Goal: Task Accomplishment & Management: Use online tool/utility

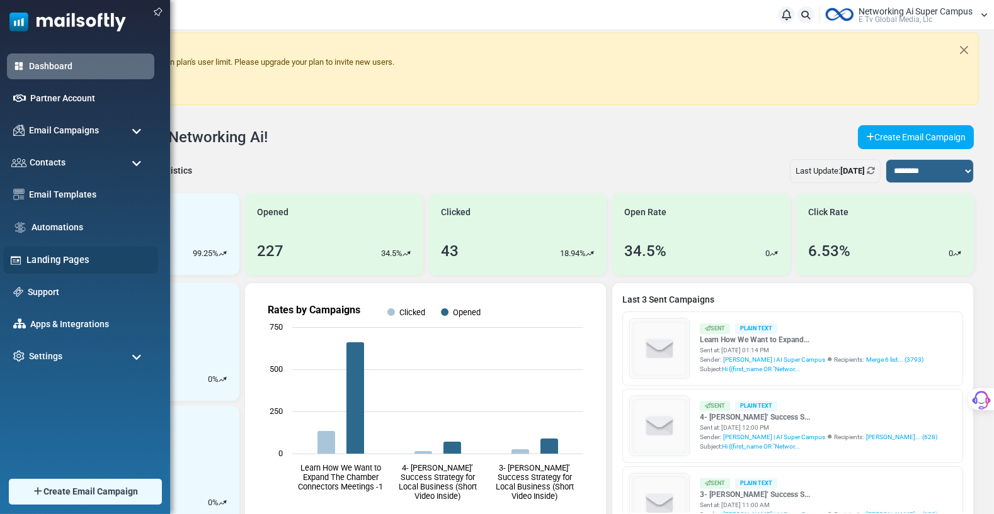
click at [53, 256] on link "Landing Pages" at bounding box center [88, 260] width 125 height 14
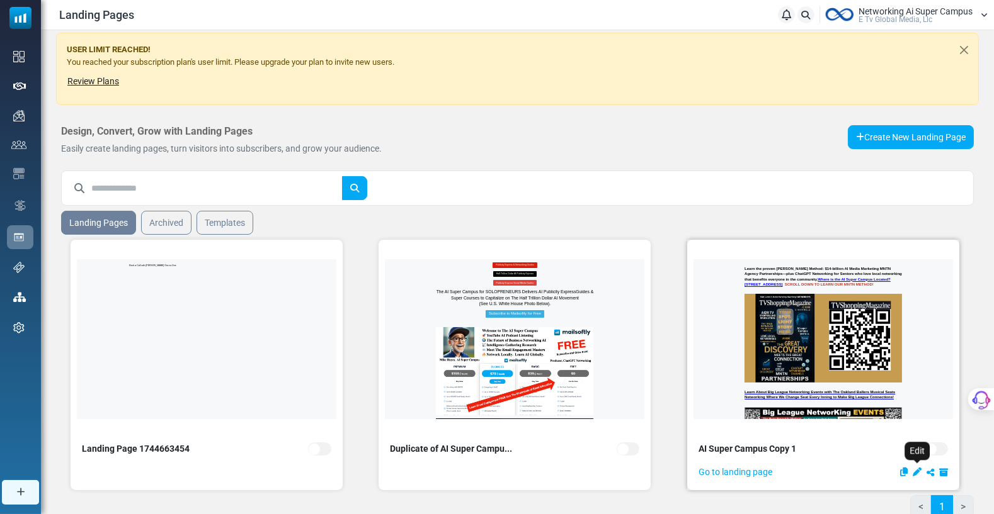
click at [917, 470] on icon "Edit" at bounding box center [916, 472] width 9 height 9
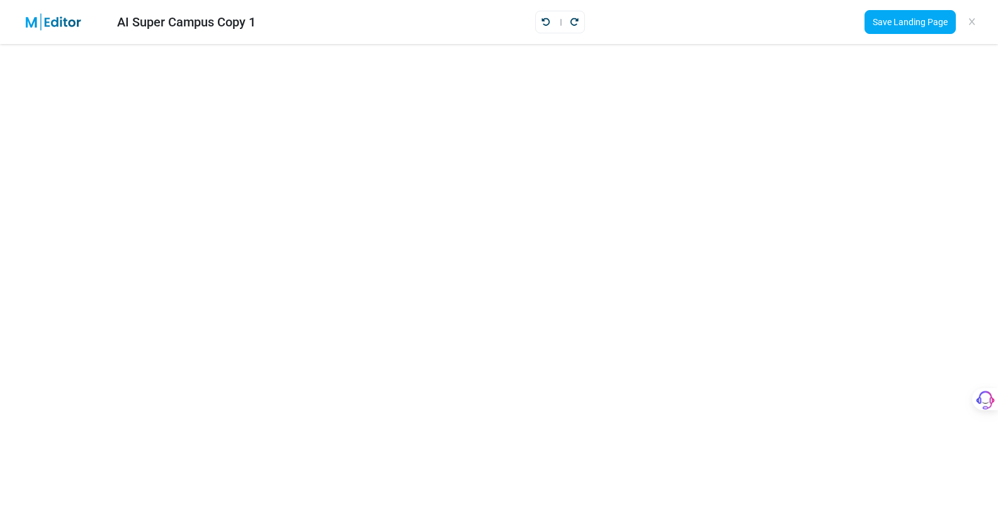
click at [69, 17] on img at bounding box center [61, 22] width 82 height 18
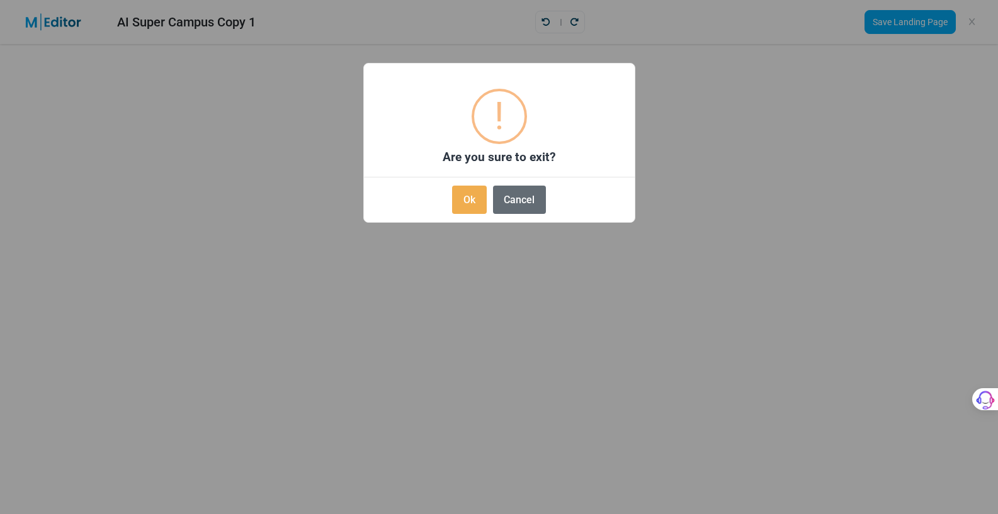
click at [511, 195] on button "Cancel" at bounding box center [519, 200] width 53 height 28
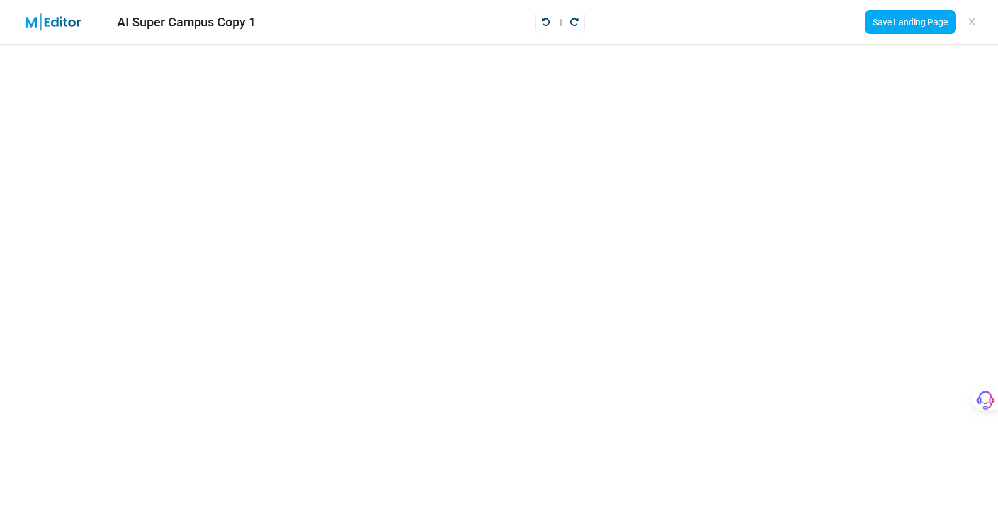
click at [170, 22] on div "AI Super Campus Copy 1" at bounding box center [186, 22] width 139 height 19
click at [31, 18] on img at bounding box center [61, 22] width 82 height 18
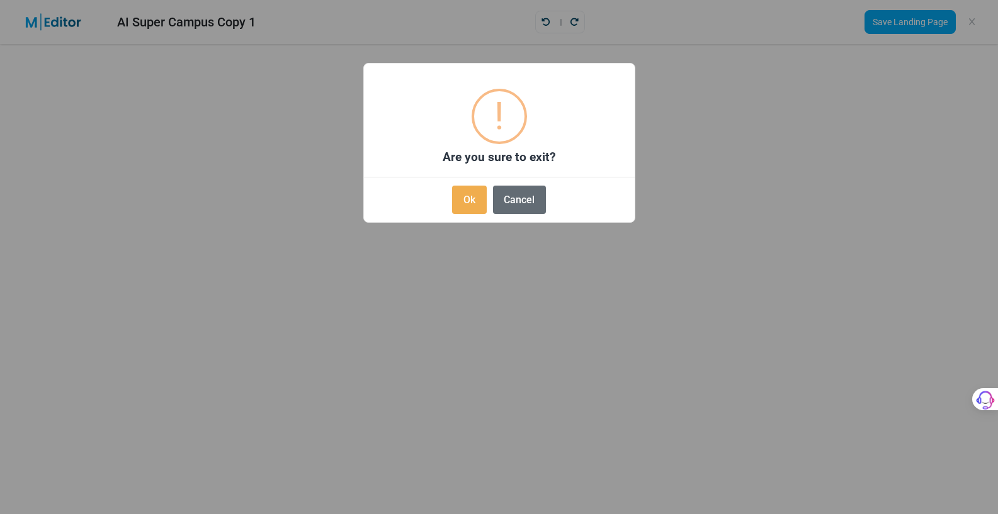
click at [519, 196] on button "Cancel" at bounding box center [519, 200] width 53 height 28
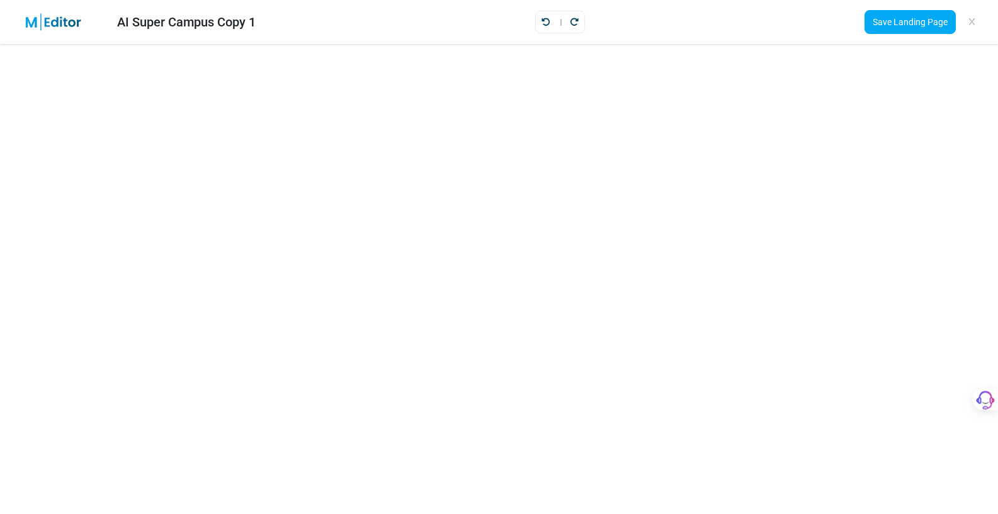
click at [64, 21] on img at bounding box center [61, 22] width 82 height 18
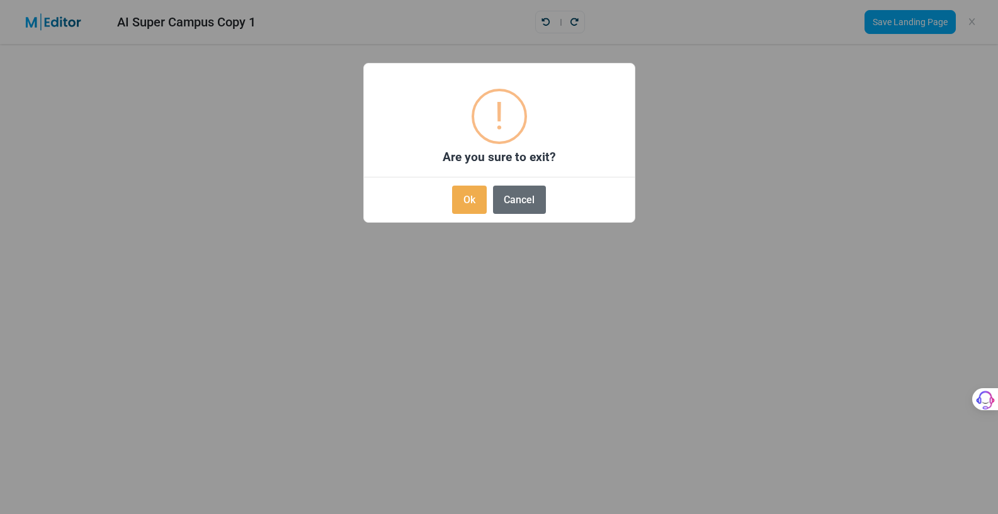
click at [531, 198] on button "Cancel" at bounding box center [519, 200] width 53 height 28
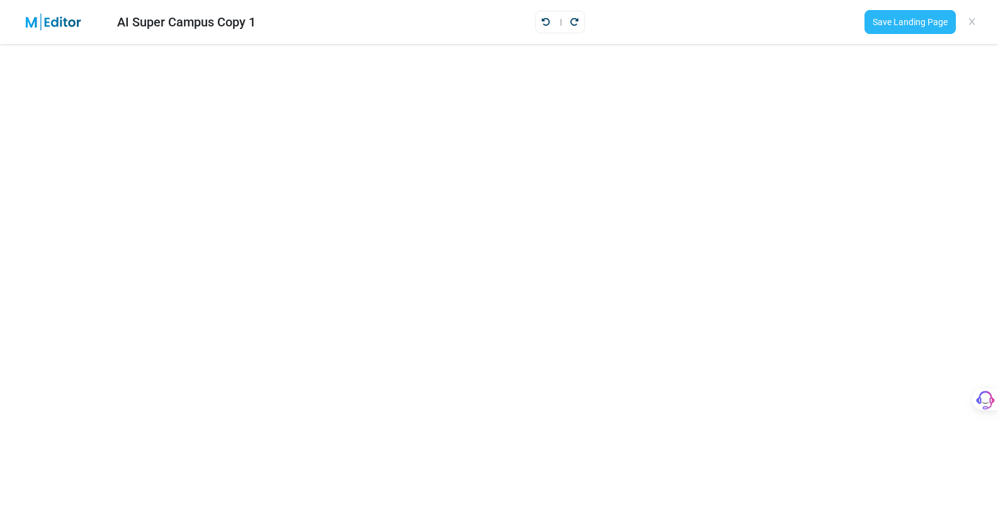
click at [909, 23] on link "Save Landing Page" at bounding box center [910, 22] width 91 height 24
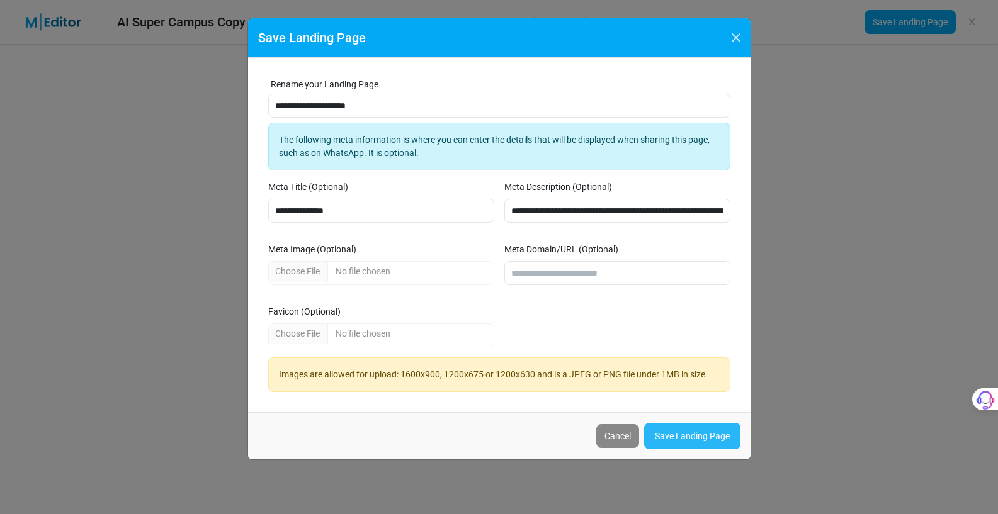
click at [697, 432] on link "Save Landing Page" at bounding box center [692, 436] width 96 height 26
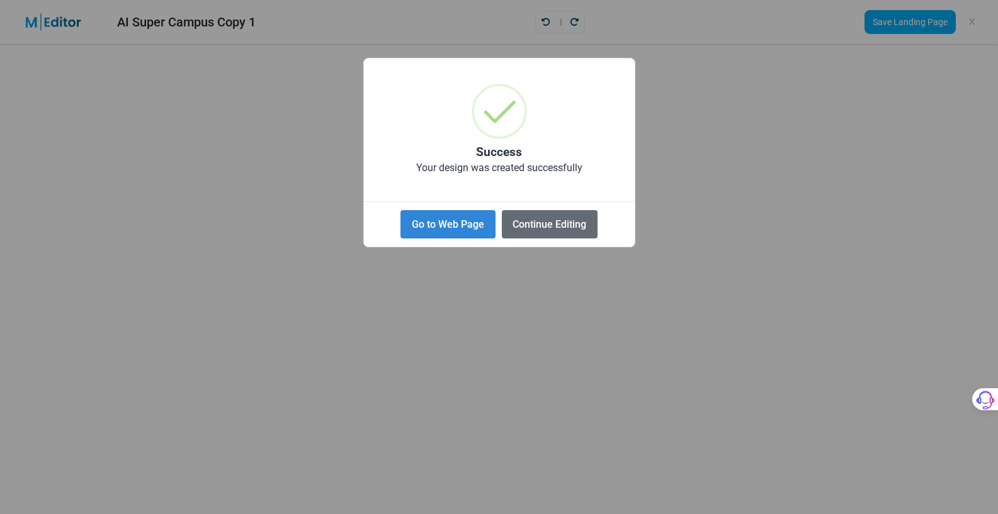
click at [547, 219] on button "Continue Editing" at bounding box center [550, 224] width 96 height 28
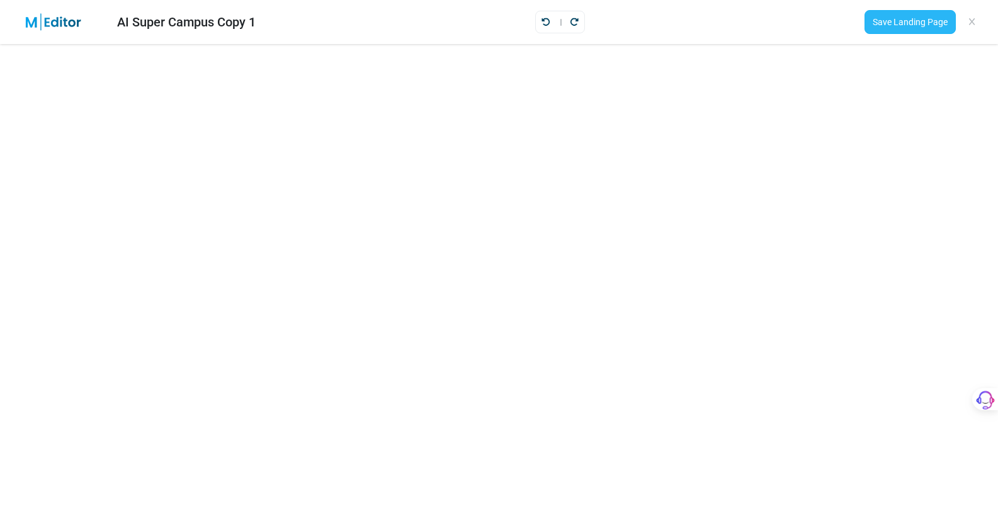
click at [885, 18] on link "Save Landing Page" at bounding box center [910, 22] width 91 height 24
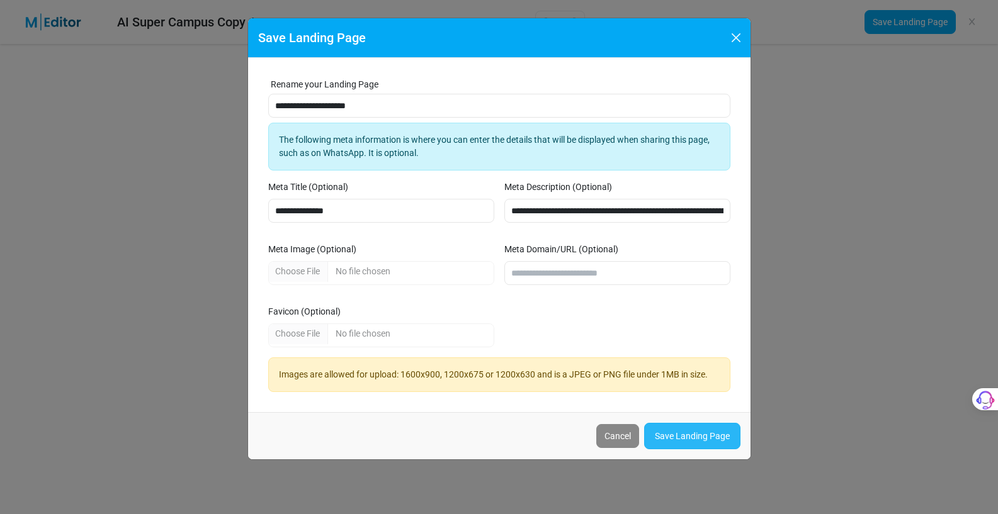
click at [689, 434] on link "Save Landing Page" at bounding box center [692, 436] width 96 height 26
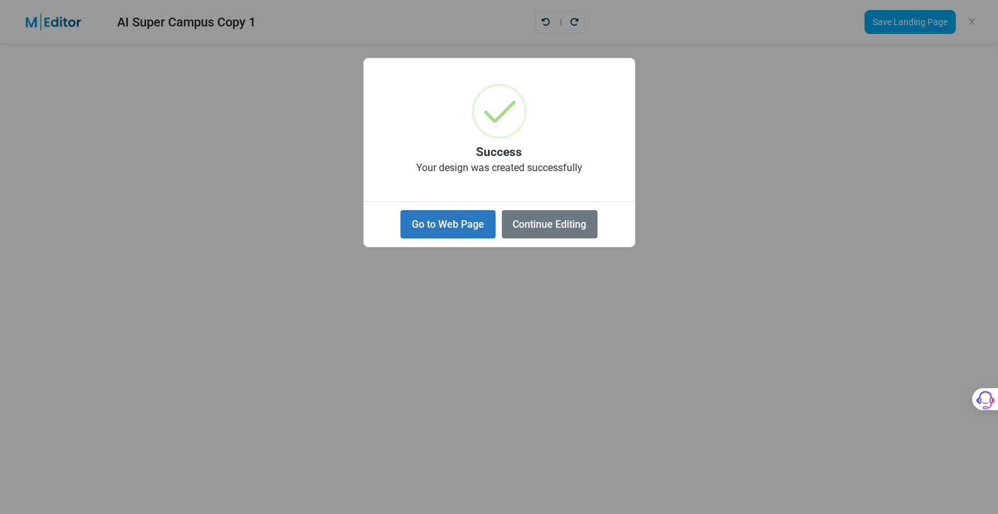
click at [437, 219] on button "Go to Web Page" at bounding box center [447, 224] width 94 height 28
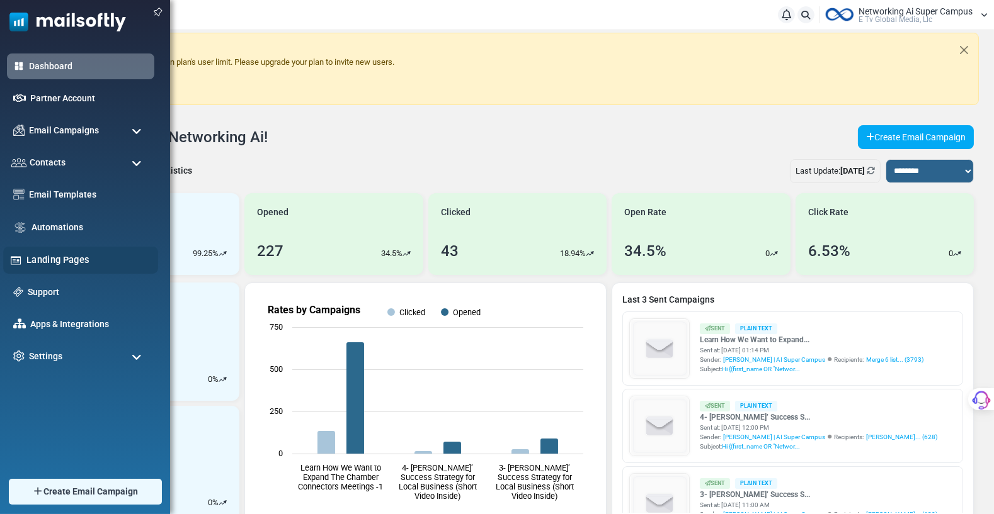
click at [14, 257] on img at bounding box center [16, 260] width 12 height 12
click at [37, 259] on link "Landing Pages" at bounding box center [88, 260] width 125 height 14
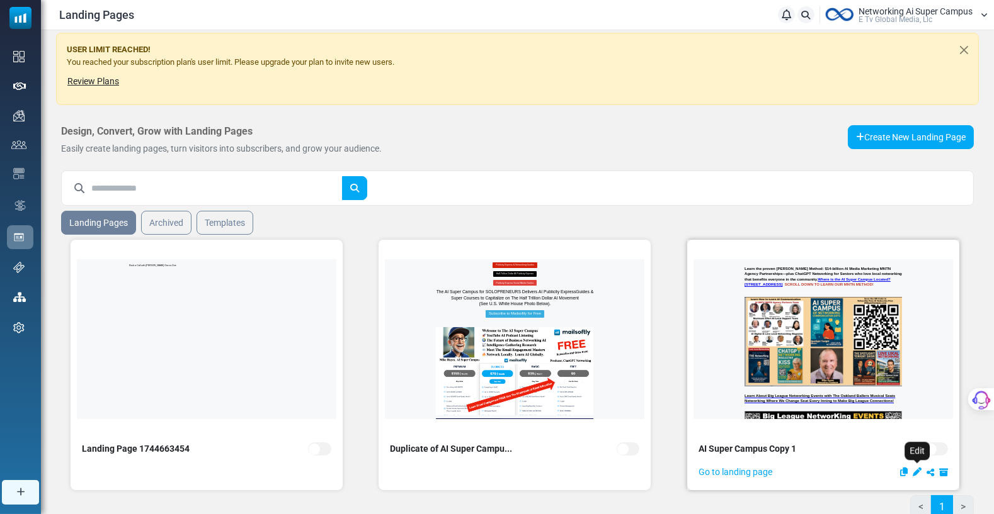
click at [920, 469] on icon "Edit" at bounding box center [916, 472] width 9 height 9
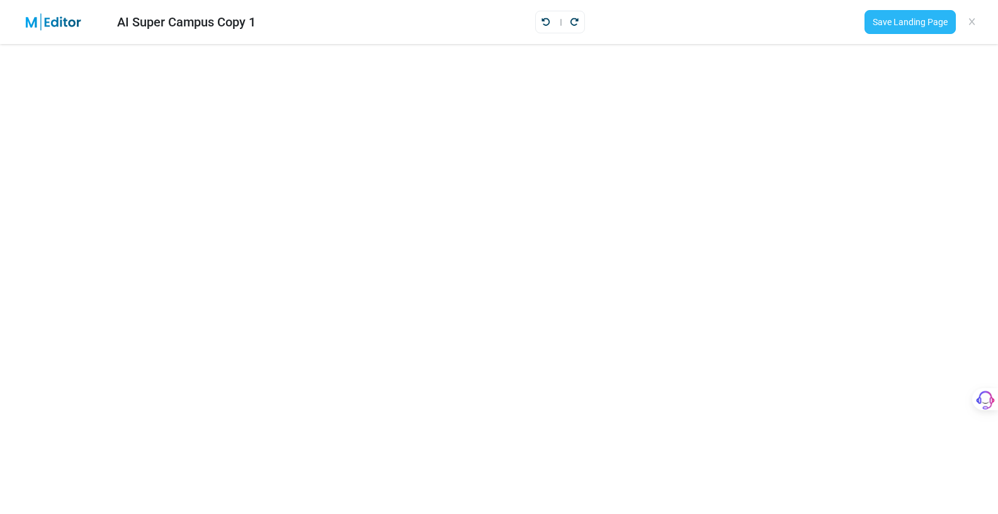
click at [911, 16] on link "Save Landing Page" at bounding box center [910, 22] width 91 height 24
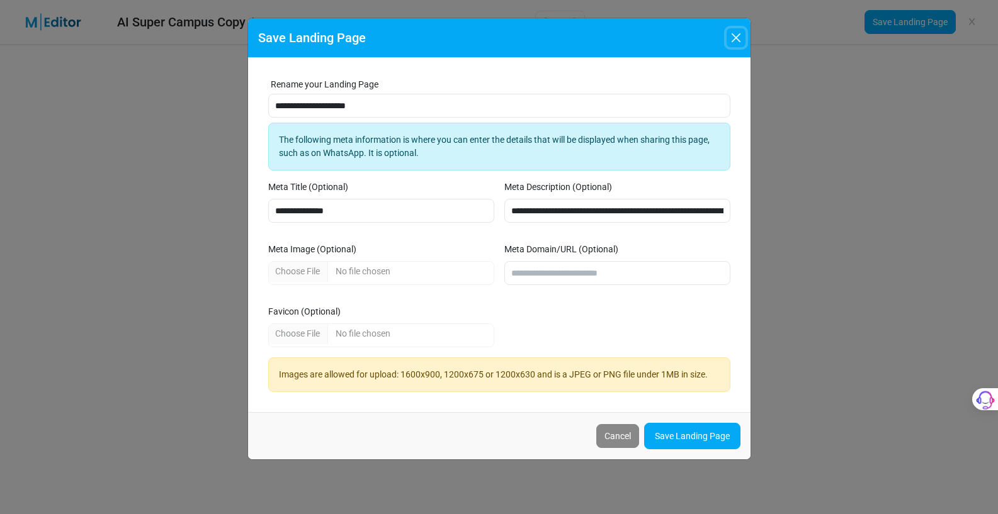
click at [737, 34] on button "Close" at bounding box center [736, 37] width 19 height 19
